Goal: Task Accomplishment & Management: Complete application form

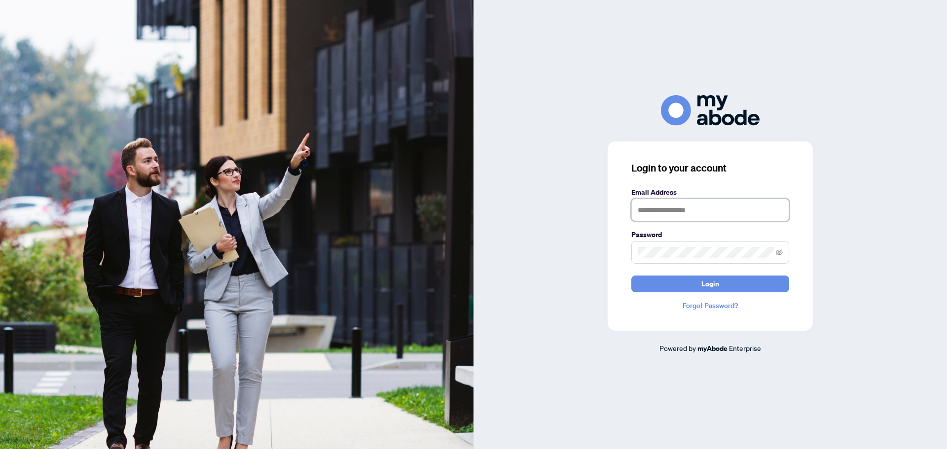
click at [708, 213] on input "text" at bounding box center [710, 210] width 158 height 23
type input "**********"
click at [698, 286] on button "Login" at bounding box center [710, 284] width 158 height 17
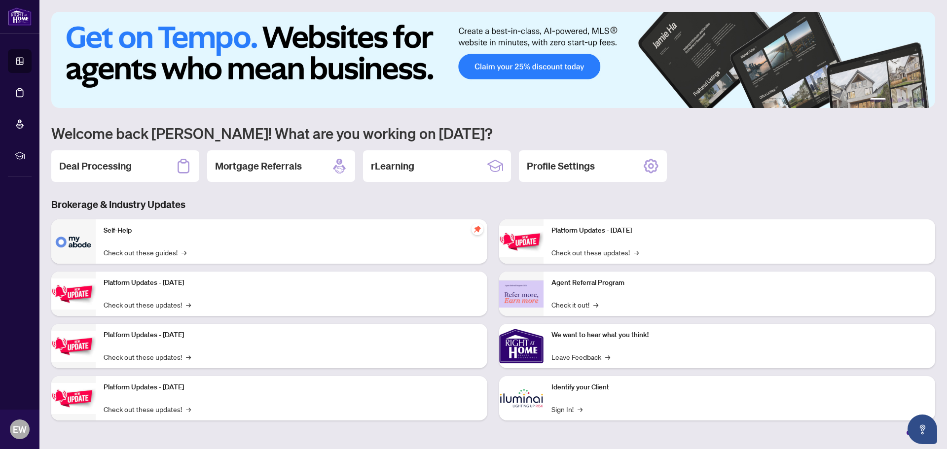
scroll to position [3215, 0]
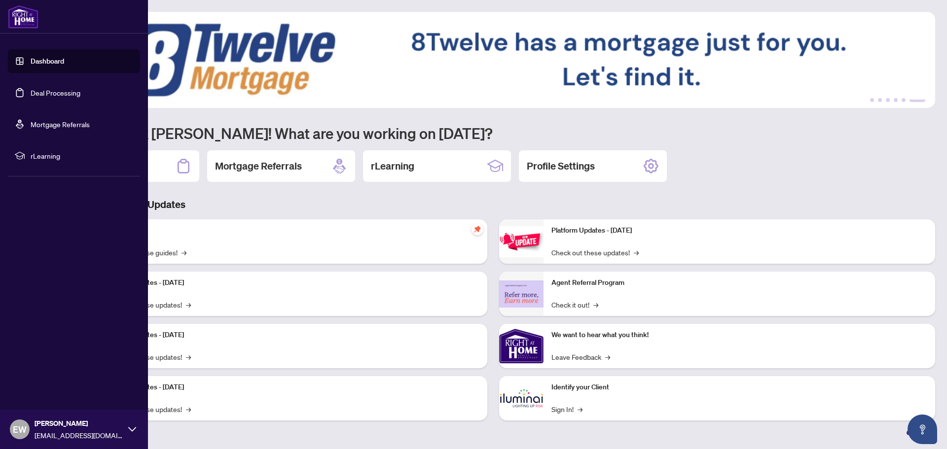
click at [50, 93] on link "Deal Processing" at bounding box center [56, 92] width 50 height 9
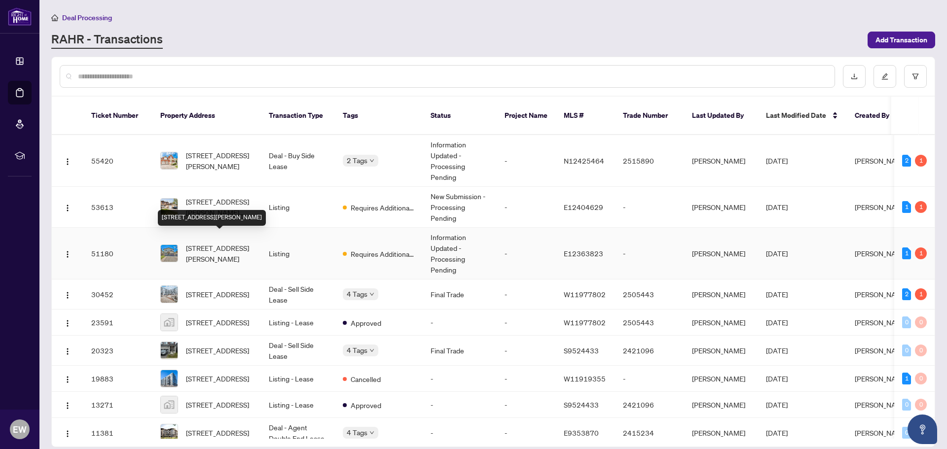
click at [232, 243] on span "[STREET_ADDRESS][PERSON_NAME]" at bounding box center [219, 254] width 67 height 22
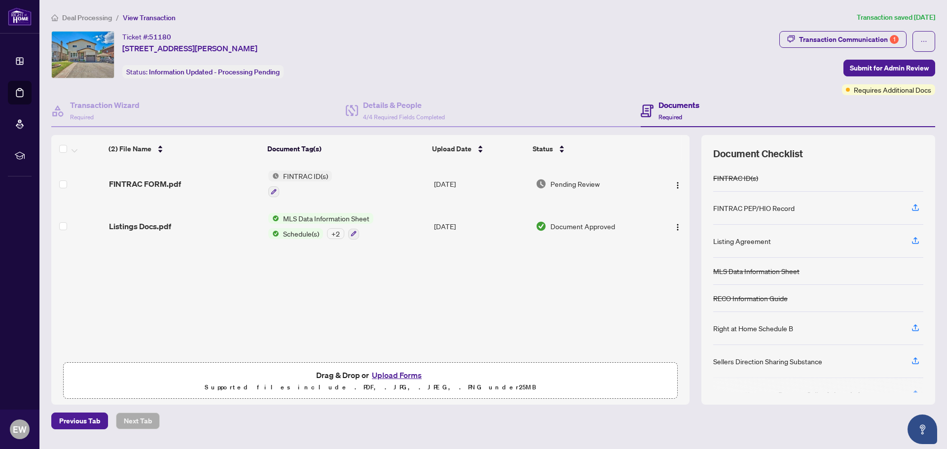
click at [399, 374] on button "Upload Forms" at bounding box center [397, 375] width 56 height 13
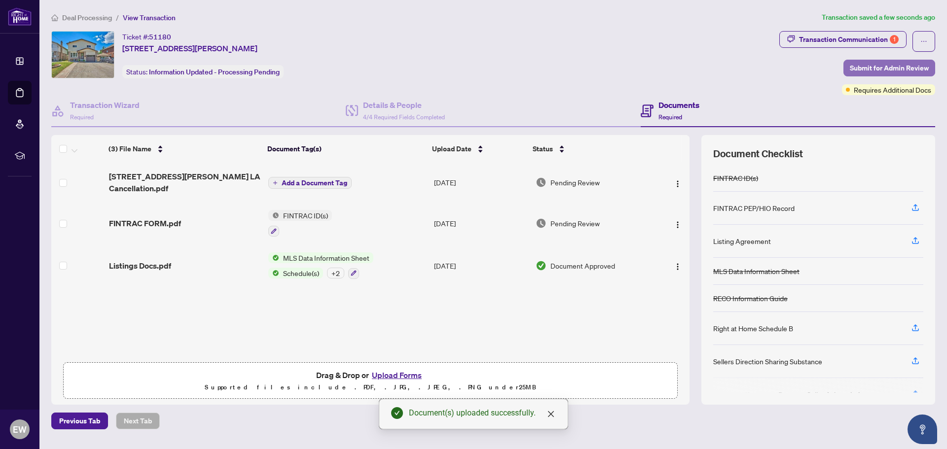
click at [861, 67] on span "Submit for Admin Review" at bounding box center [889, 68] width 79 height 16
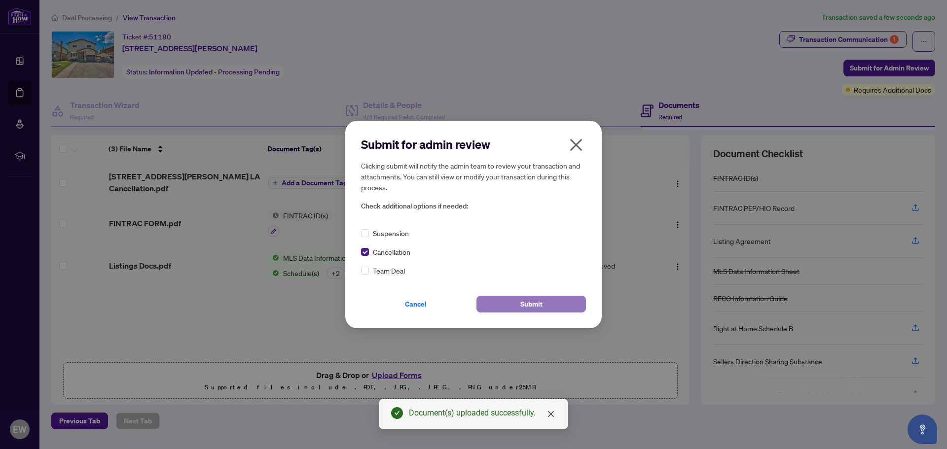
click at [526, 305] on span "Submit" at bounding box center [531, 304] width 22 height 16
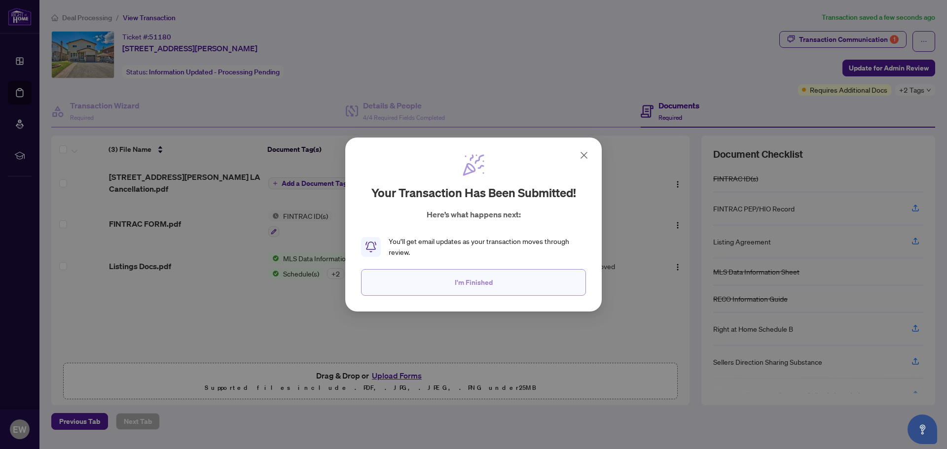
click at [490, 283] on span "I'm Finished" at bounding box center [474, 283] width 38 height 16
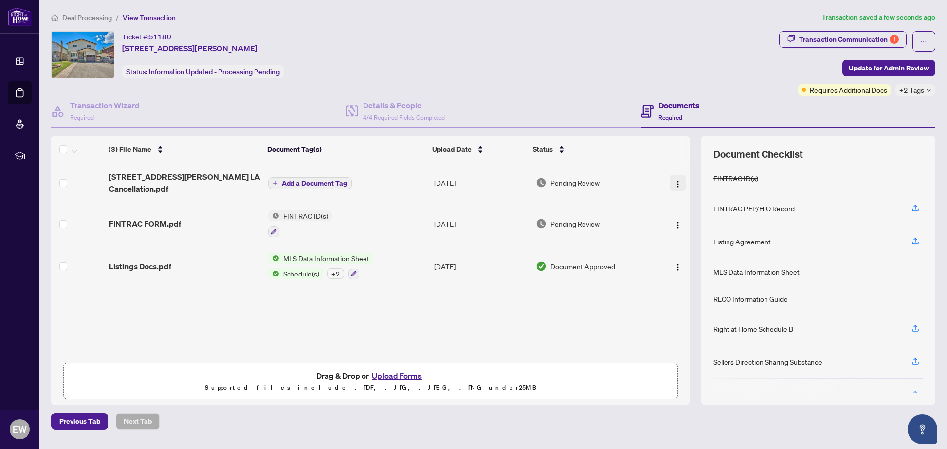
click at [674, 180] on img "button" at bounding box center [678, 184] width 8 height 8
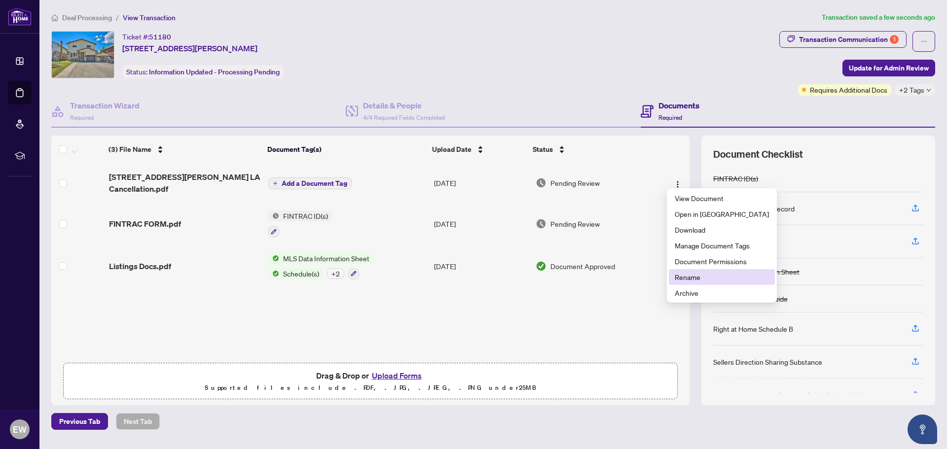
click at [693, 277] on span "Rename" at bounding box center [722, 277] width 94 height 11
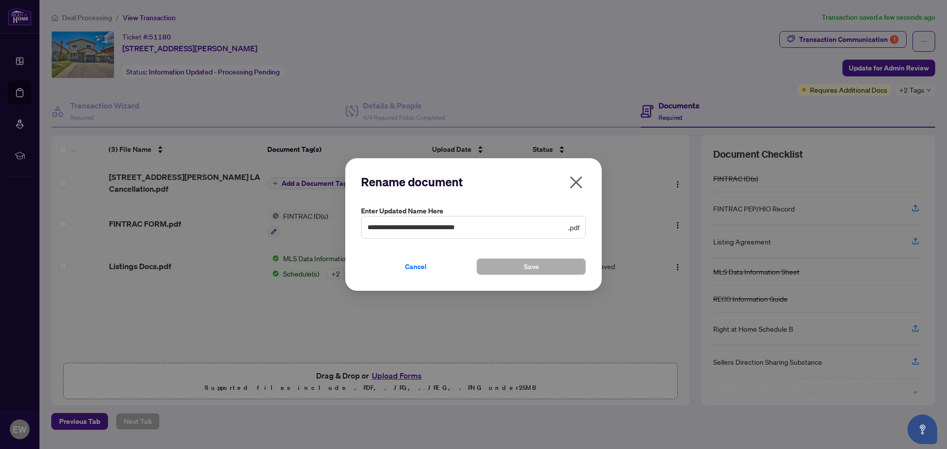
drag, startPoint x: 574, startPoint y: 180, endPoint x: 559, endPoint y: 181, distance: 15.3
click at [575, 181] on icon "close" at bounding box center [576, 182] width 12 height 12
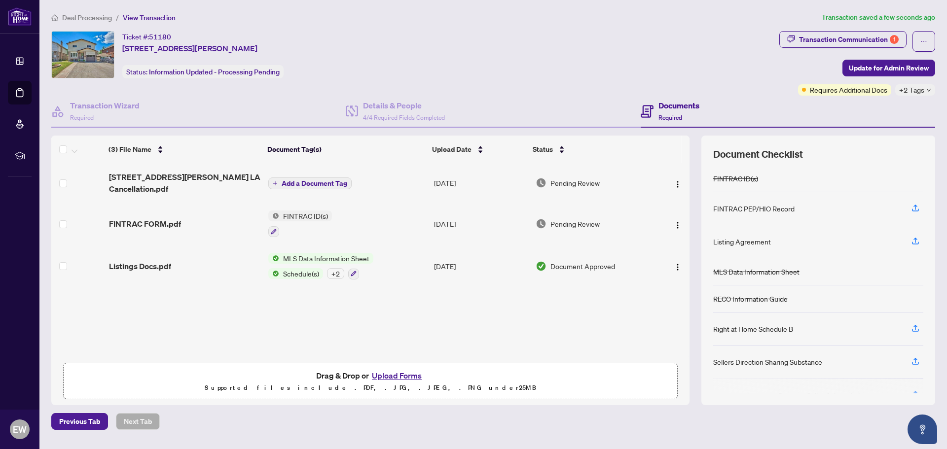
click at [273, 181] on icon "plus" at bounding box center [275, 183] width 5 height 5
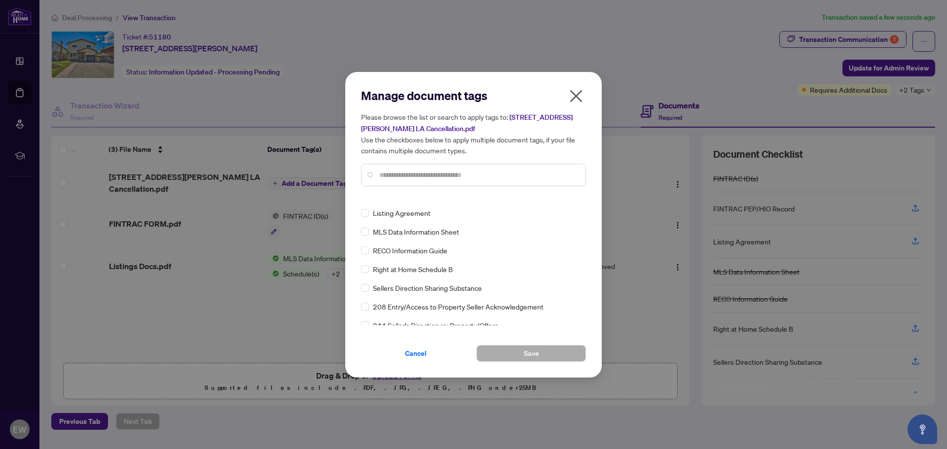
scroll to position [49, 0]
click at [441, 177] on input "text" at bounding box center [478, 175] width 198 height 11
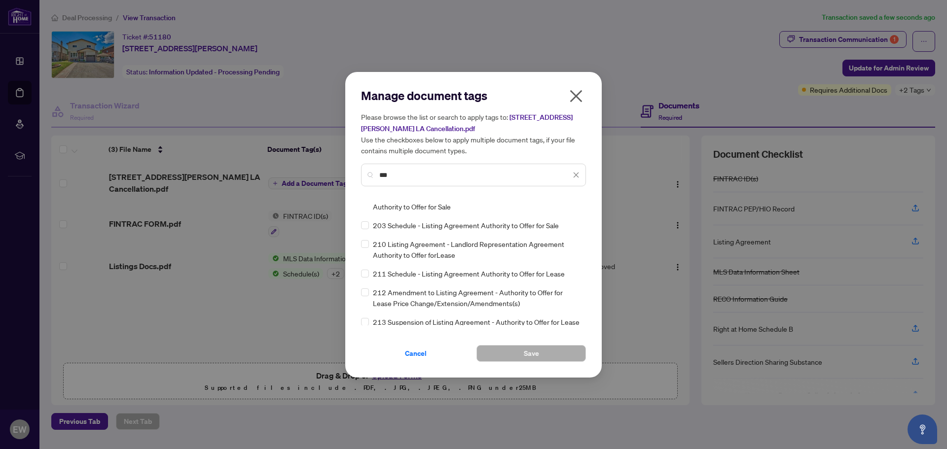
scroll to position [0, 0]
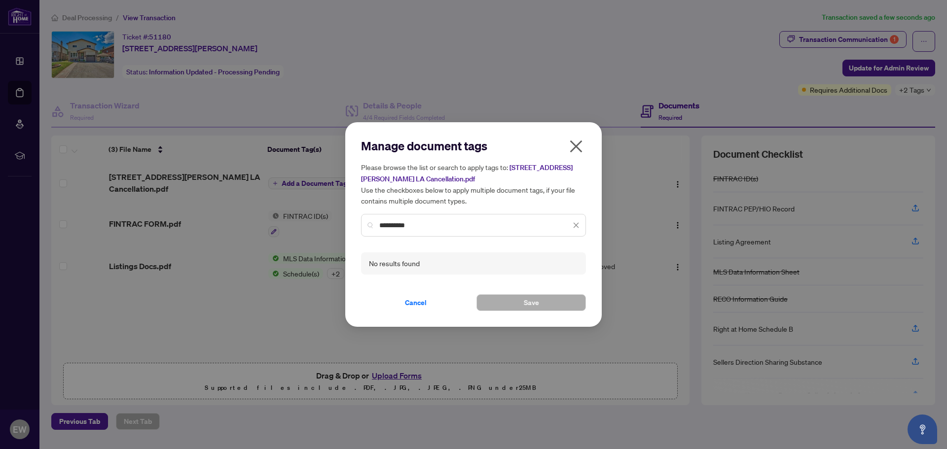
type input "**********"
click at [579, 146] on icon "close" at bounding box center [576, 147] width 16 height 16
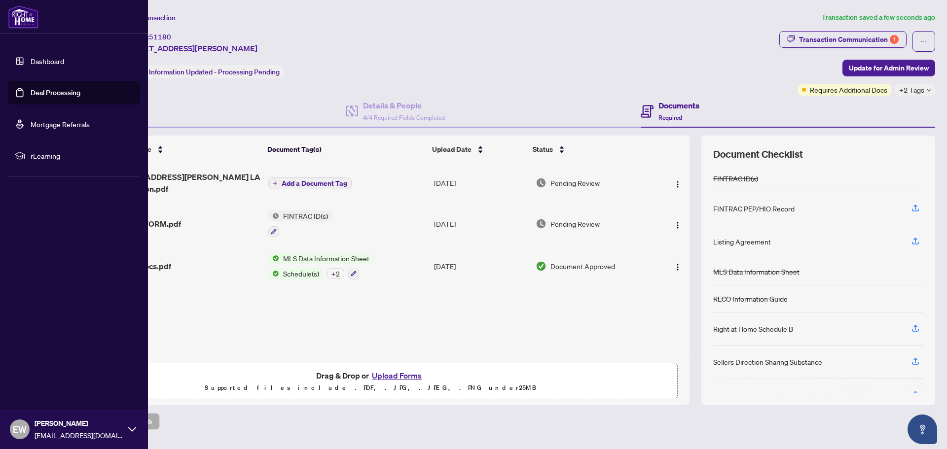
click at [71, 92] on link "Deal Processing" at bounding box center [56, 92] width 50 height 9
